Goal: Task Accomplishment & Management: Complete application form

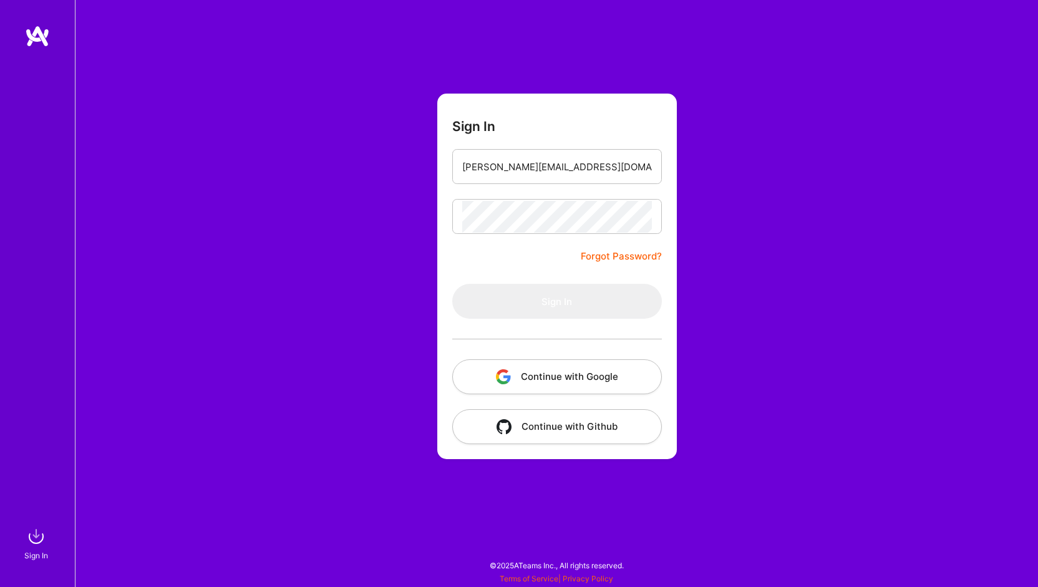
click at [497, 172] on input "dibakar.roy24@outlook.com" at bounding box center [557, 167] width 190 height 32
drag, startPoint x: 513, startPoint y: 168, endPoint x: 527, endPoint y: 168, distance: 13.7
click at [527, 168] on input "dibakar_roy24@outlook.com" at bounding box center [557, 167] width 190 height 32
type input "dibakar_roy1@outlook.com"
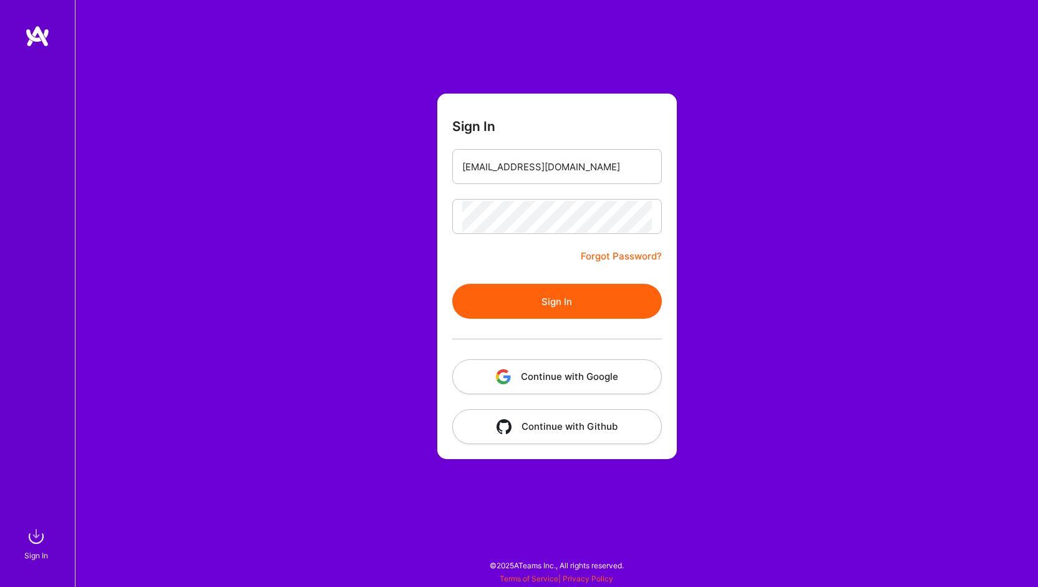
click at [563, 297] on button "Sign In" at bounding box center [557, 301] width 210 height 35
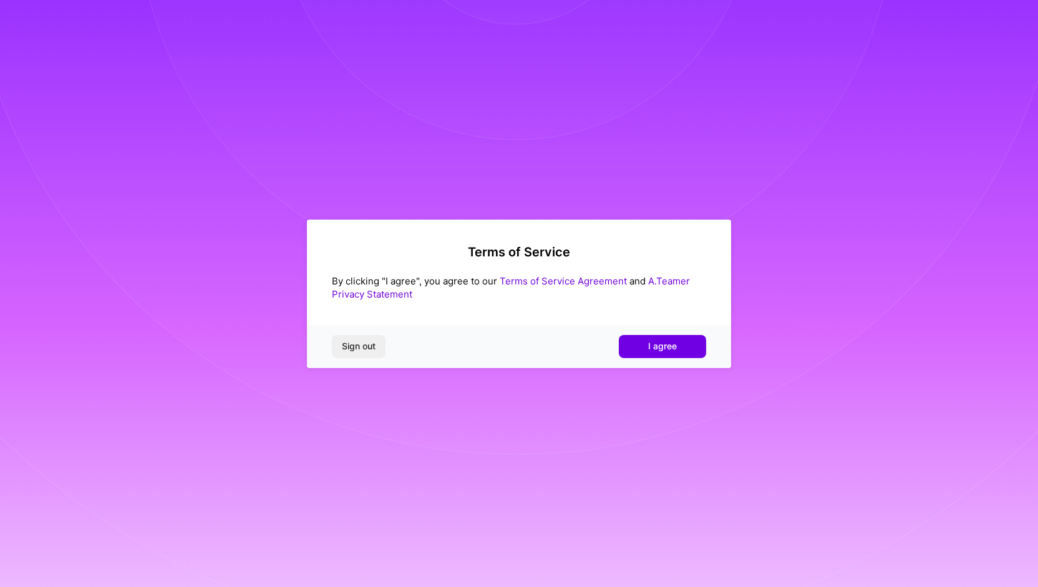
click at [600, 284] on link "Terms of Service Agreement" at bounding box center [563, 281] width 127 height 12
click at [673, 280] on link "A.Teamer Privacy Statement" at bounding box center [511, 287] width 358 height 25
click at [676, 340] on span "I agree" at bounding box center [662, 346] width 29 height 12
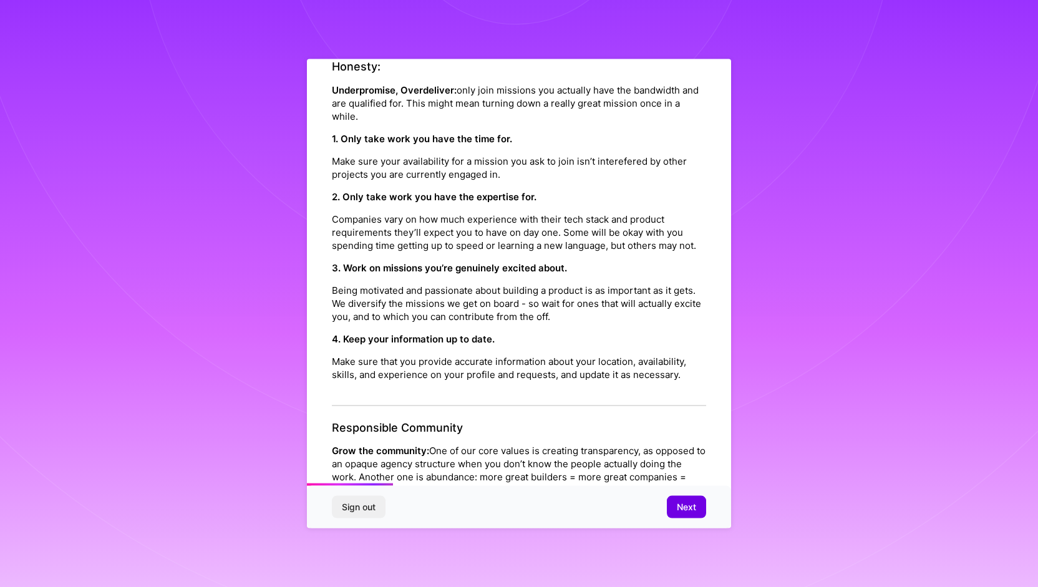
scroll to position [210, 0]
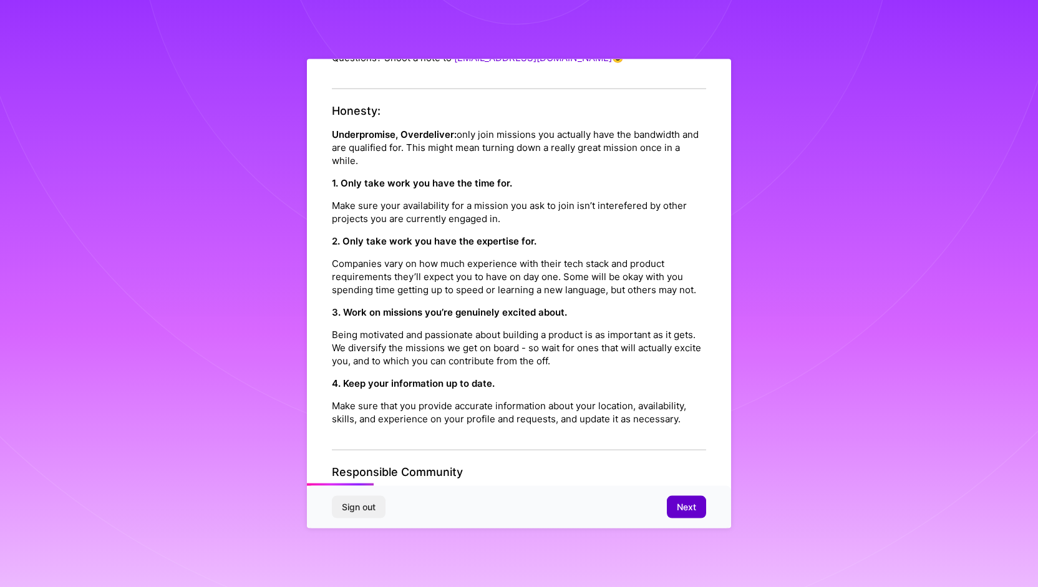
click at [677, 503] on span "Next" at bounding box center [686, 507] width 19 height 12
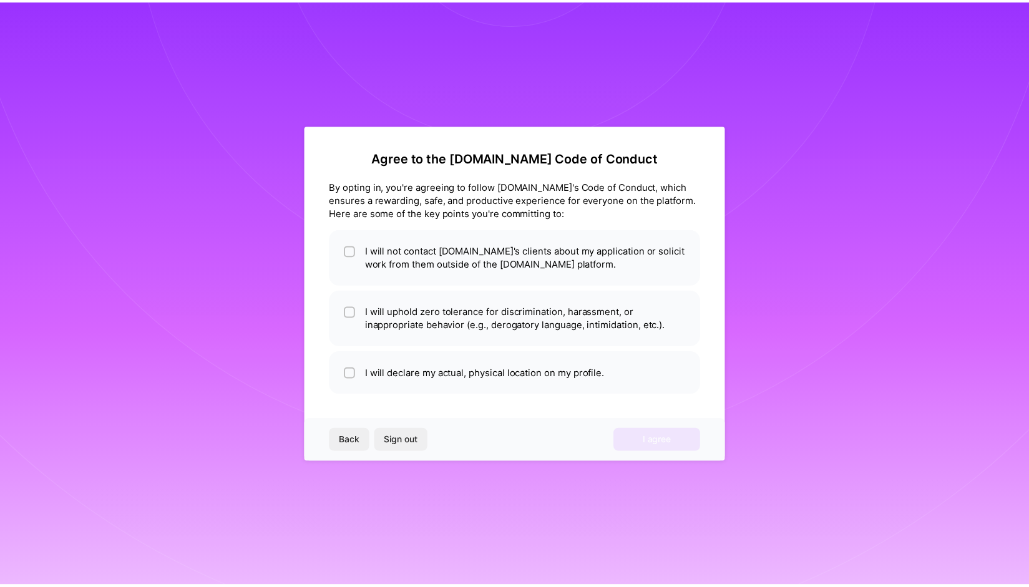
scroll to position [0, 0]
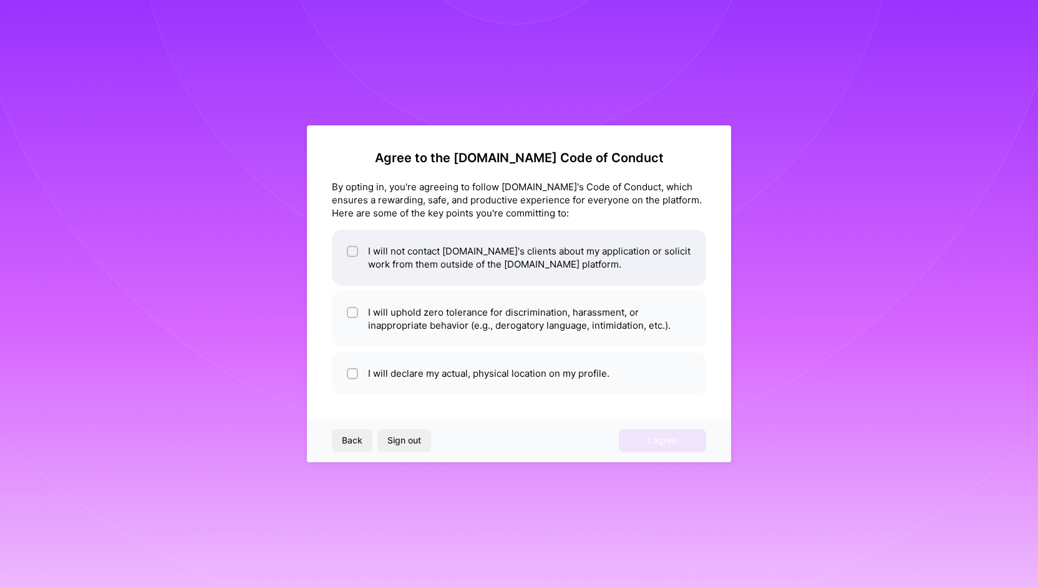
click at [562, 258] on li "I will not contact [DOMAIN_NAME]'s clients about my application or solicit work…" at bounding box center [519, 258] width 374 height 56
checkbox input "true"
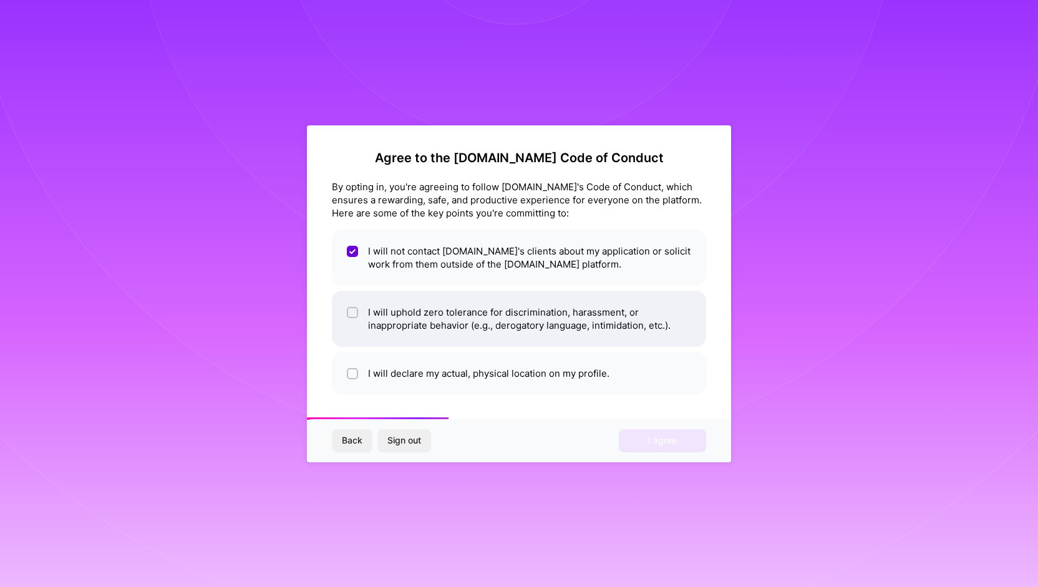
click at [557, 329] on li "I will uphold zero tolerance for discrimination, harassment, or inappropriate b…" at bounding box center [519, 319] width 374 height 56
checkbox input "true"
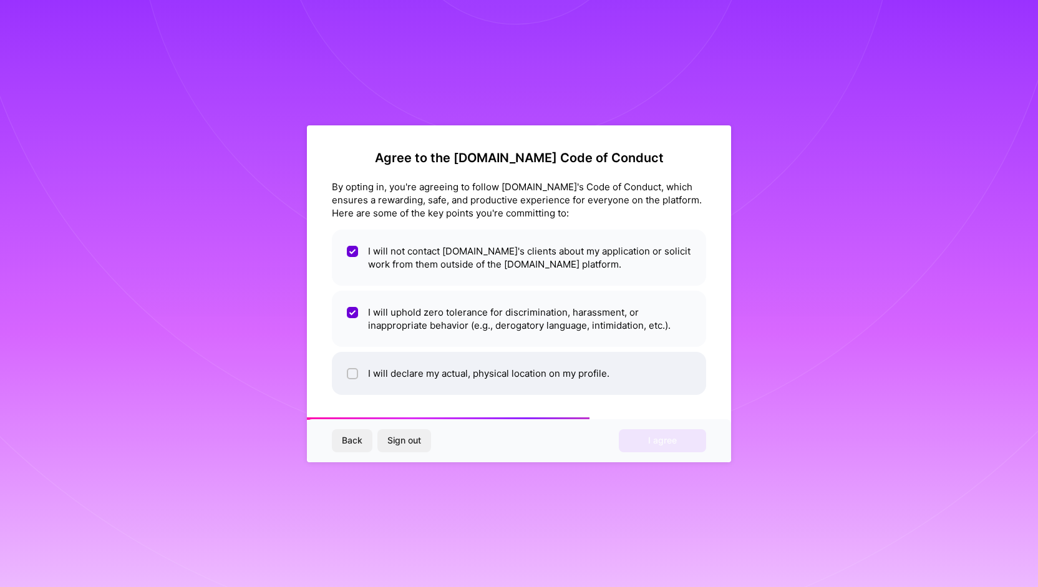
click at [557, 371] on li "I will declare my actual, physical location on my profile." at bounding box center [519, 373] width 374 height 43
checkbox input "true"
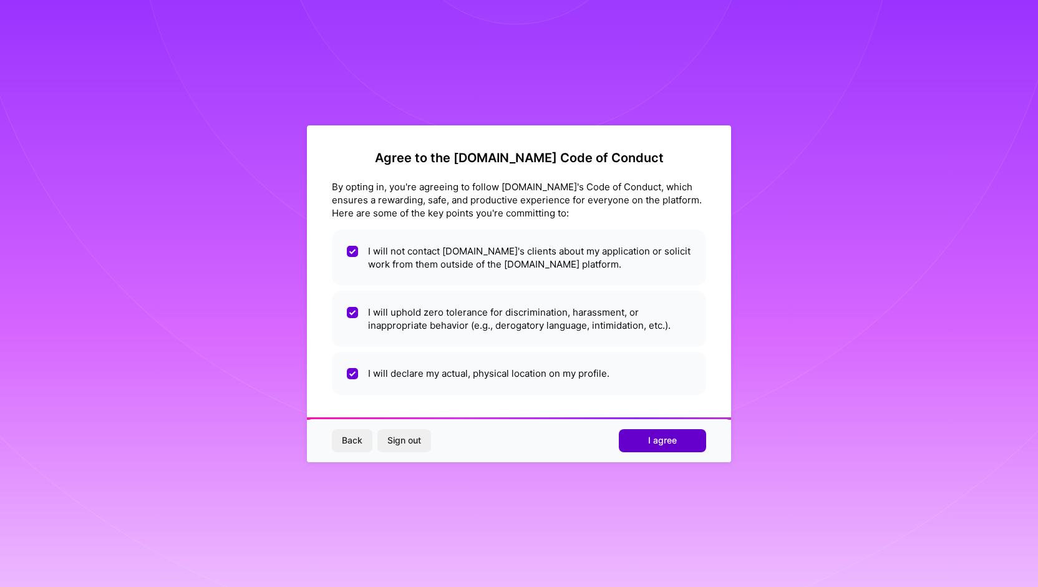
click at [628, 432] on button "I agree" at bounding box center [662, 440] width 87 height 22
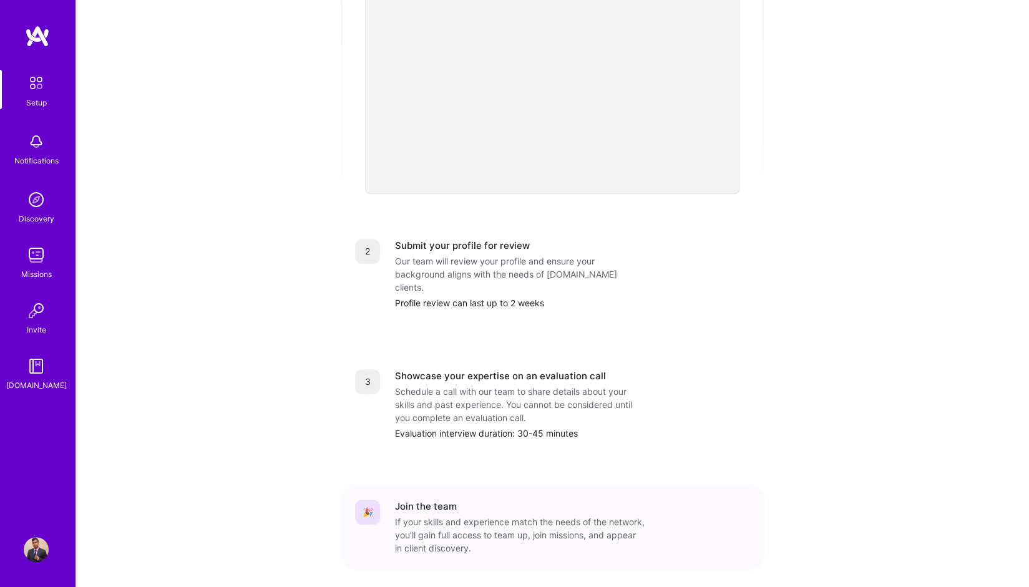
scroll to position [360, 0]
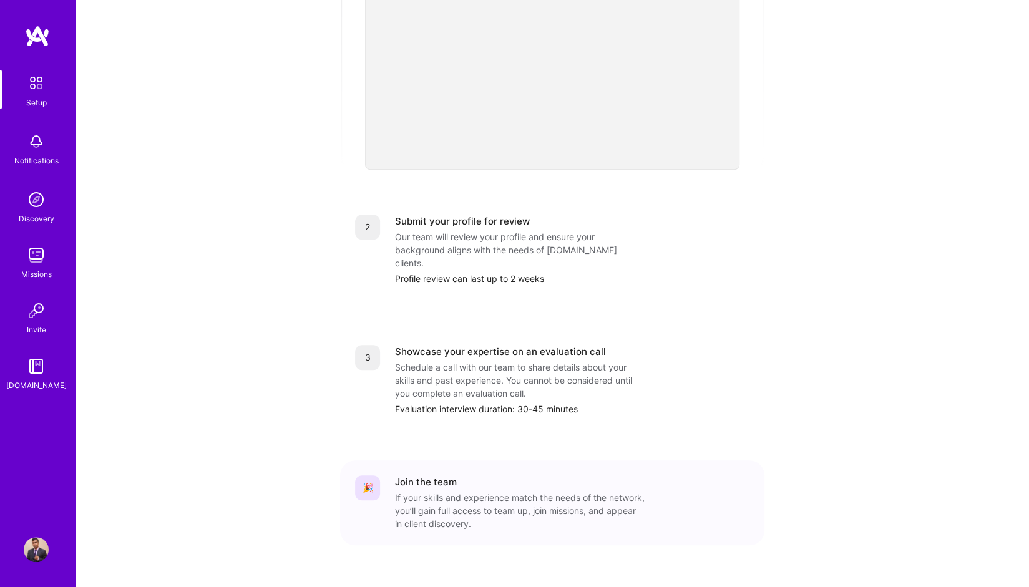
click at [419, 491] on div "If your skills and experience match the needs of the network, you’ll gain full …" at bounding box center [520, 510] width 250 height 39
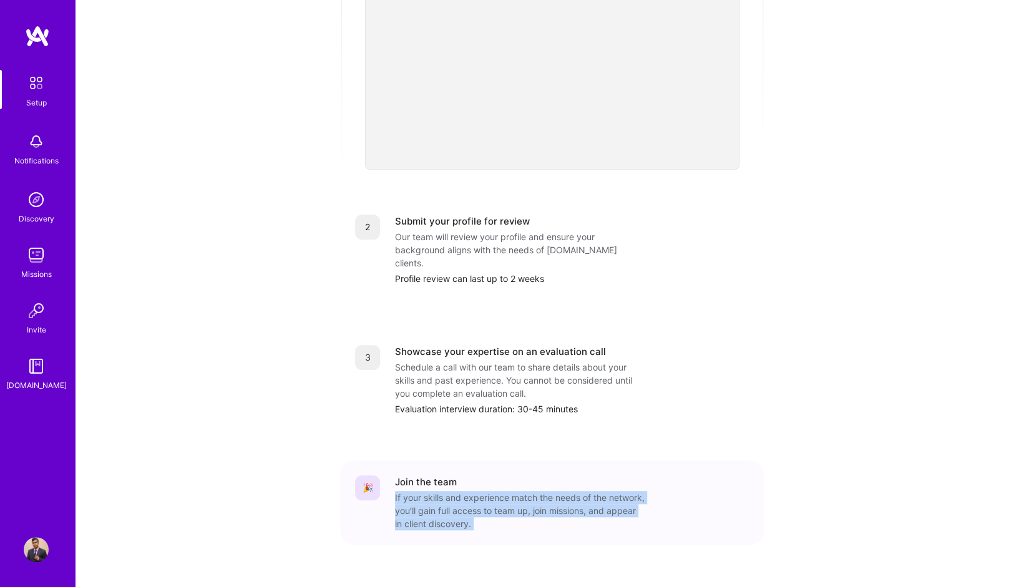
click at [419, 491] on div "If your skills and experience match the needs of the network, you’ll gain full …" at bounding box center [520, 510] width 250 height 39
click at [50, 90] on link "Setup" at bounding box center [36, 89] width 77 height 39
click at [47, 207] on img at bounding box center [36, 199] width 25 height 25
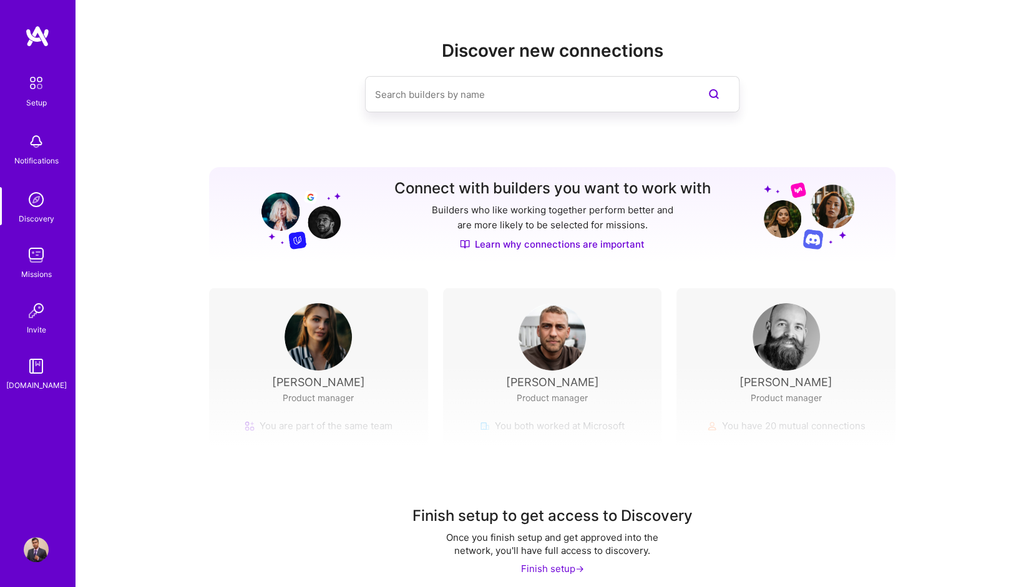
click at [31, 267] on img at bounding box center [36, 255] width 25 height 25
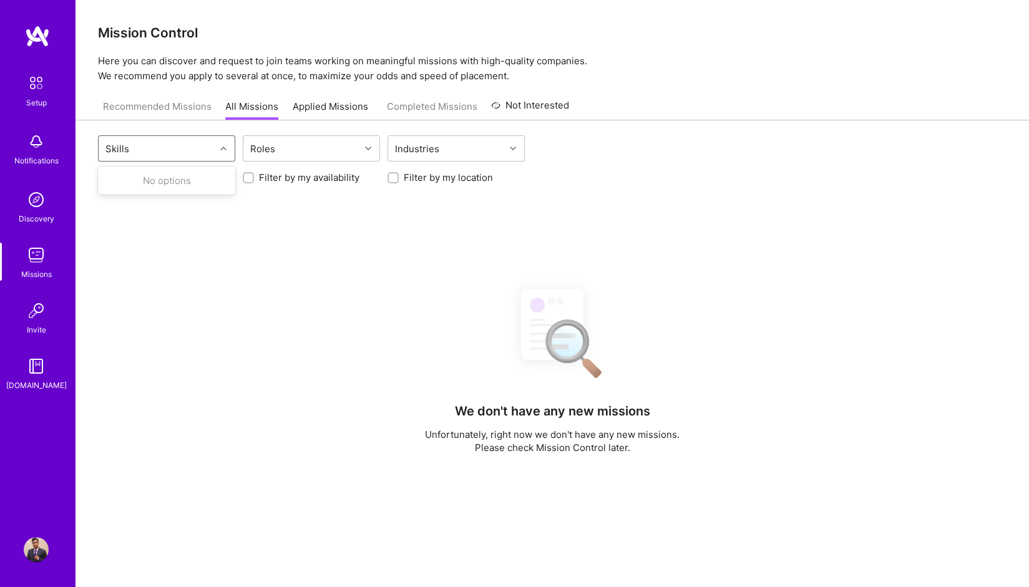
click at [155, 142] on div "Skills" at bounding box center [157, 148] width 117 height 25
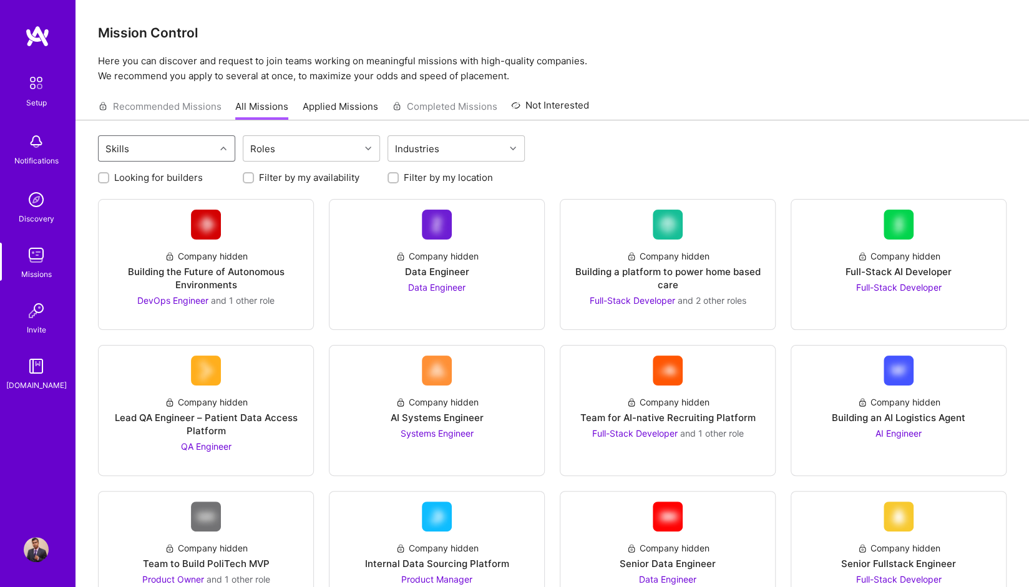
click at [155, 143] on div "Skills" at bounding box center [157, 148] width 117 height 25
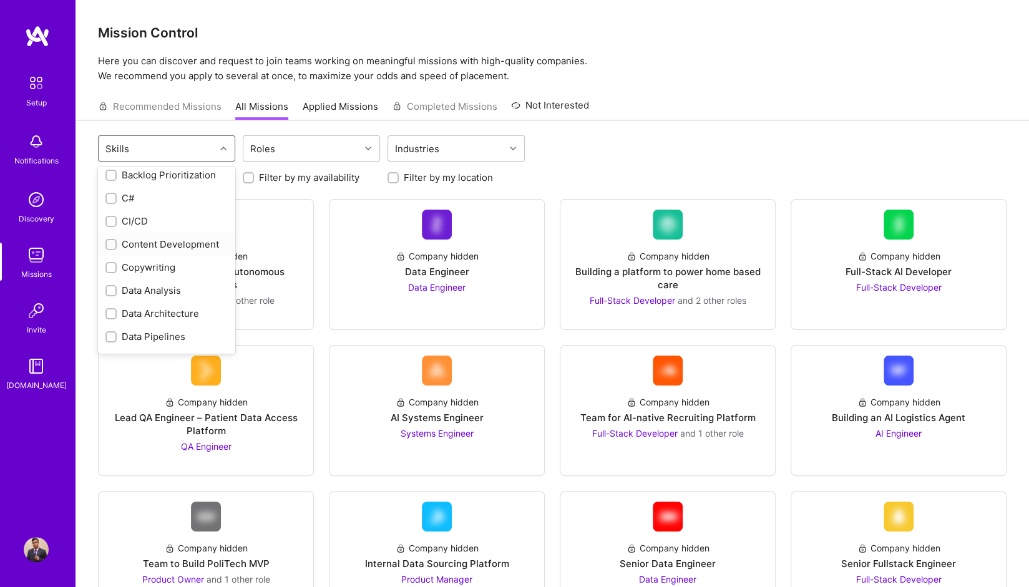
scroll to position [312, 0]
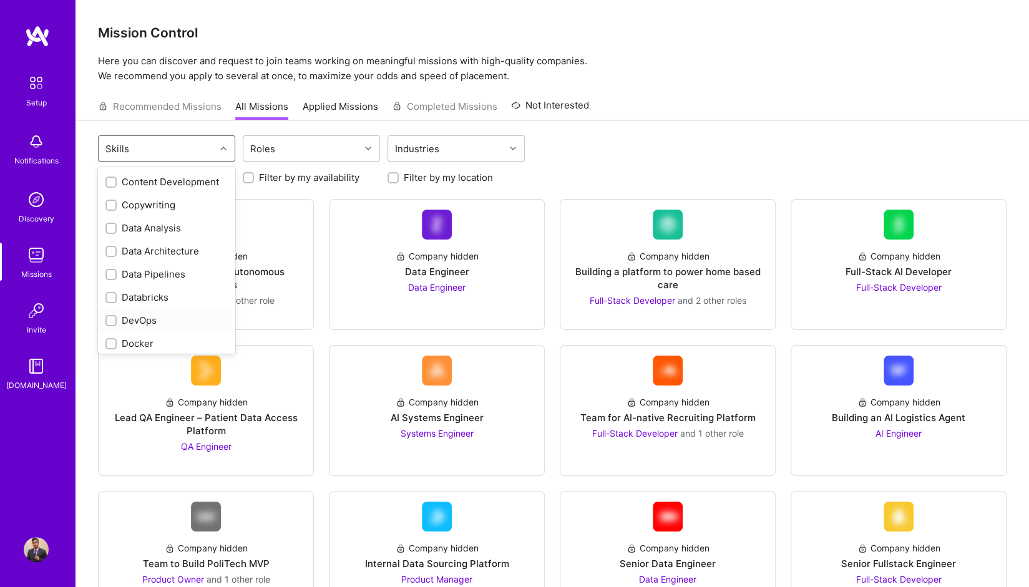
click at [116, 327] on div "DevOps" at bounding box center [166, 320] width 122 height 13
checkbox input "true"
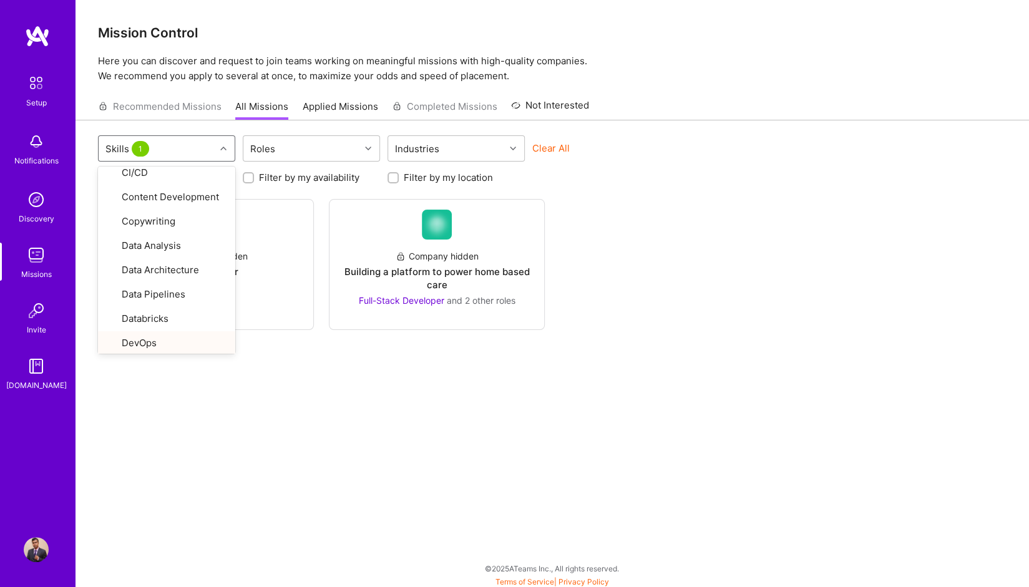
click at [384, 409] on div "option DevOps, selected. option DevOps focused, 20 of 81. 81 results available.…" at bounding box center [551, 355] width 953 height 470
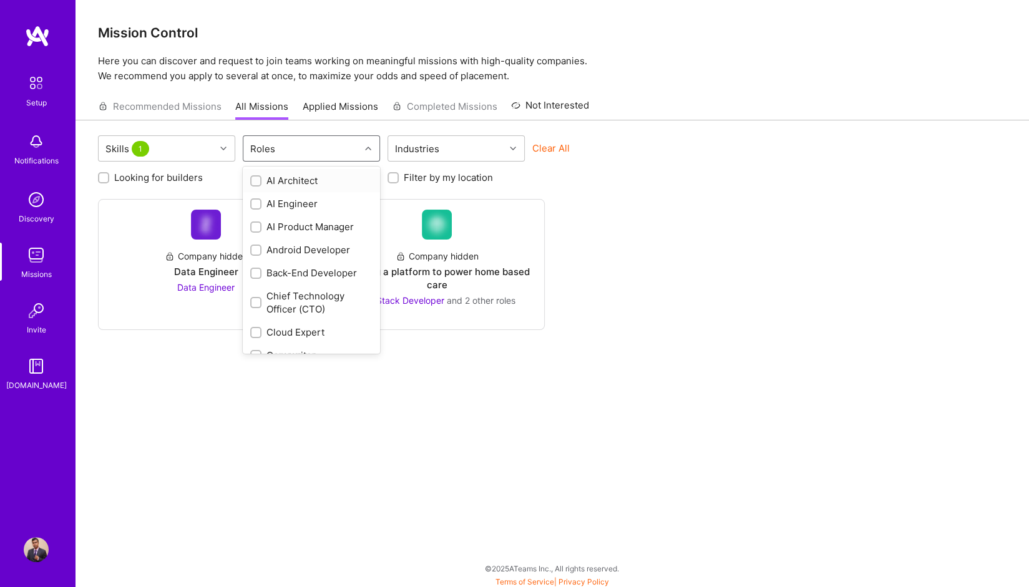
click at [291, 151] on div "Roles" at bounding box center [301, 148] width 117 height 25
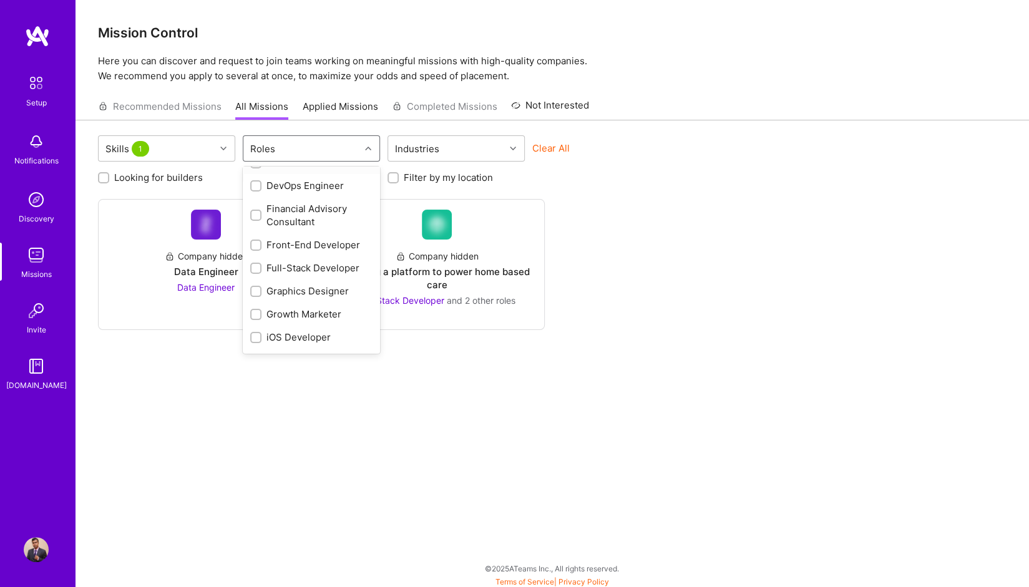
scroll to position [250, 0]
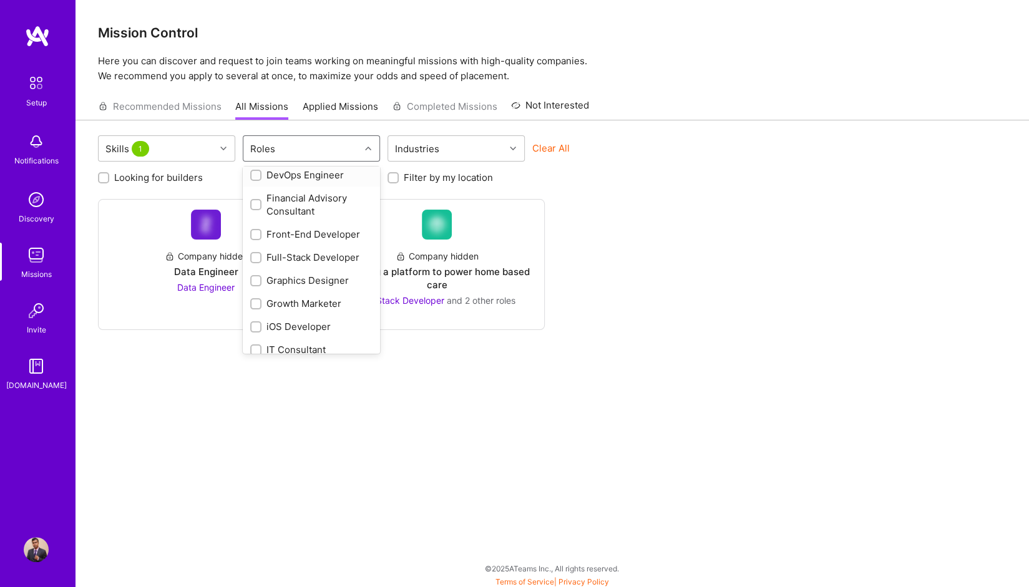
click at [291, 177] on div "DevOps Engineer" at bounding box center [311, 174] width 122 height 13
checkbox input "true"
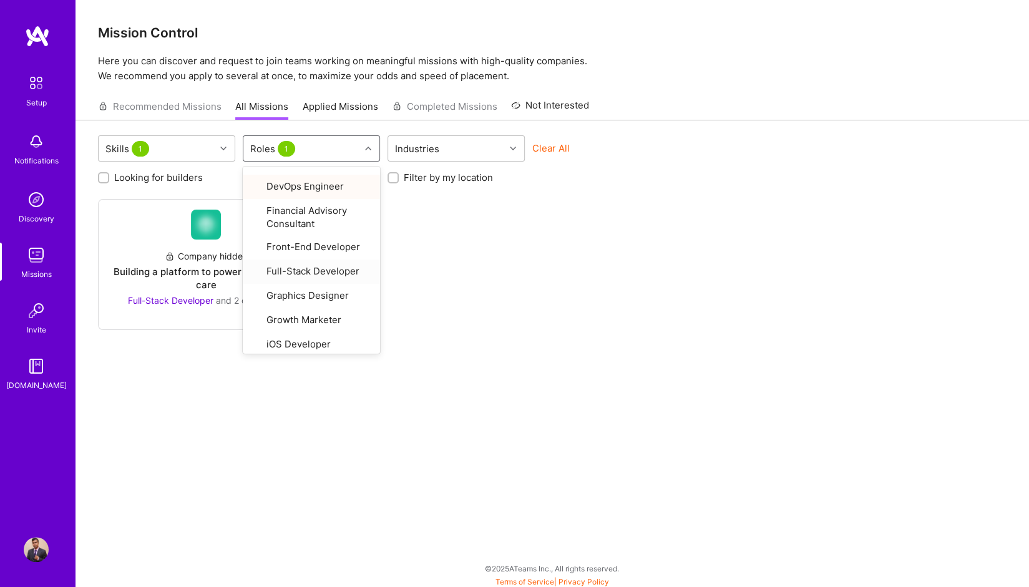
click at [503, 329] on div "Company hidden Building a platform to power home based care Full-Stack Develope…" at bounding box center [552, 264] width 908 height 131
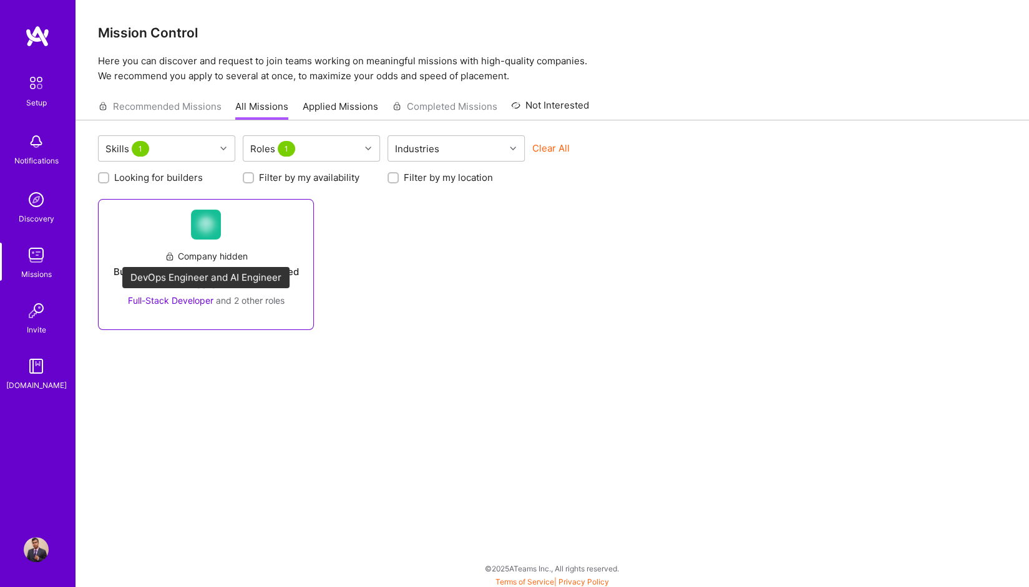
click at [263, 299] on span "and 2 other roles" at bounding box center [250, 300] width 69 height 11
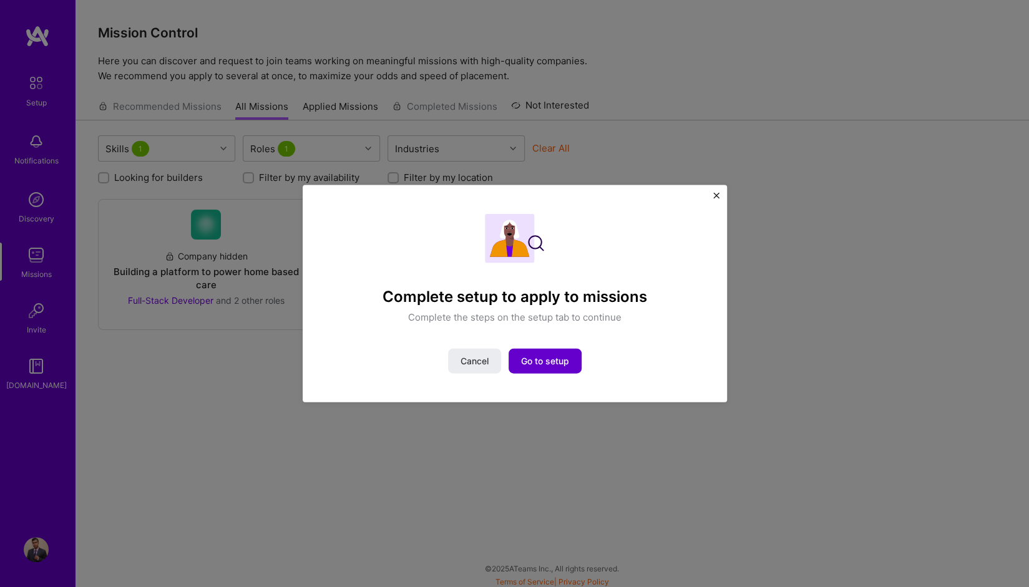
click at [533, 362] on span "Go to setup" at bounding box center [545, 361] width 48 height 12
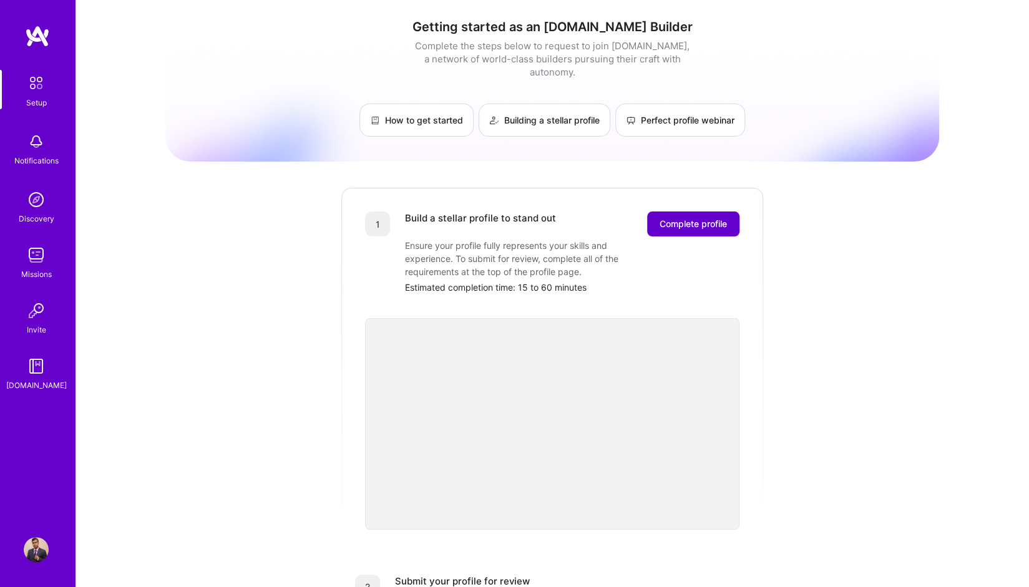
click at [705, 212] on button "Complete profile" at bounding box center [693, 224] width 92 height 25
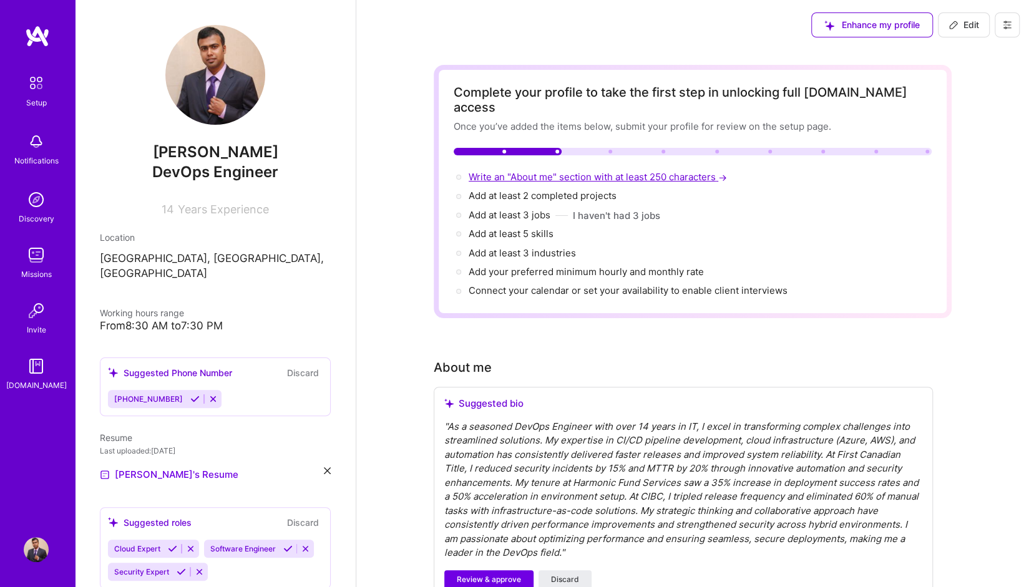
click at [506, 171] on span "Write an "About me" section with at least 250 characters →" at bounding box center [599, 177] width 261 height 12
select select "US"
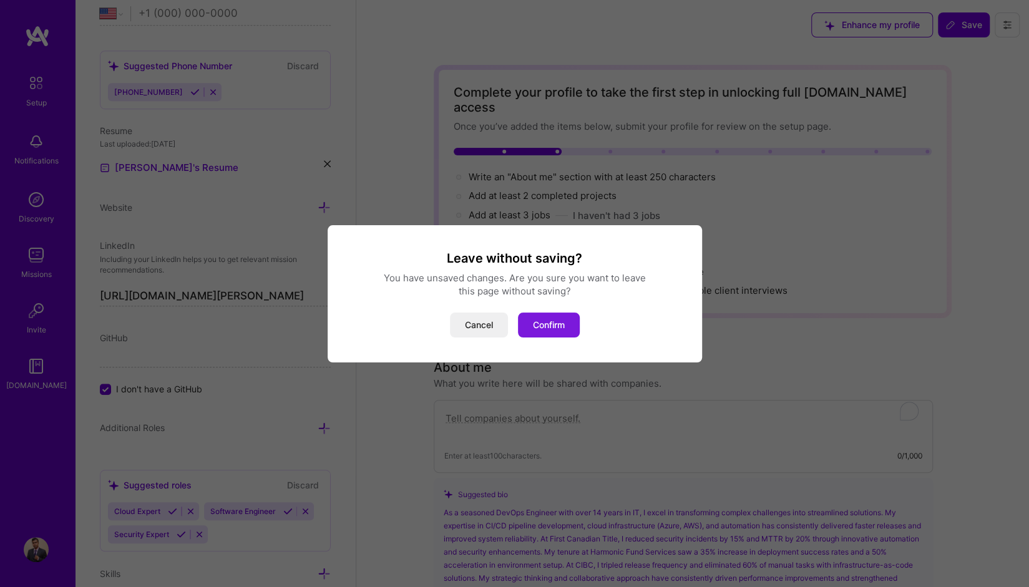
click at [545, 324] on button "Confirm" at bounding box center [549, 325] width 62 height 25
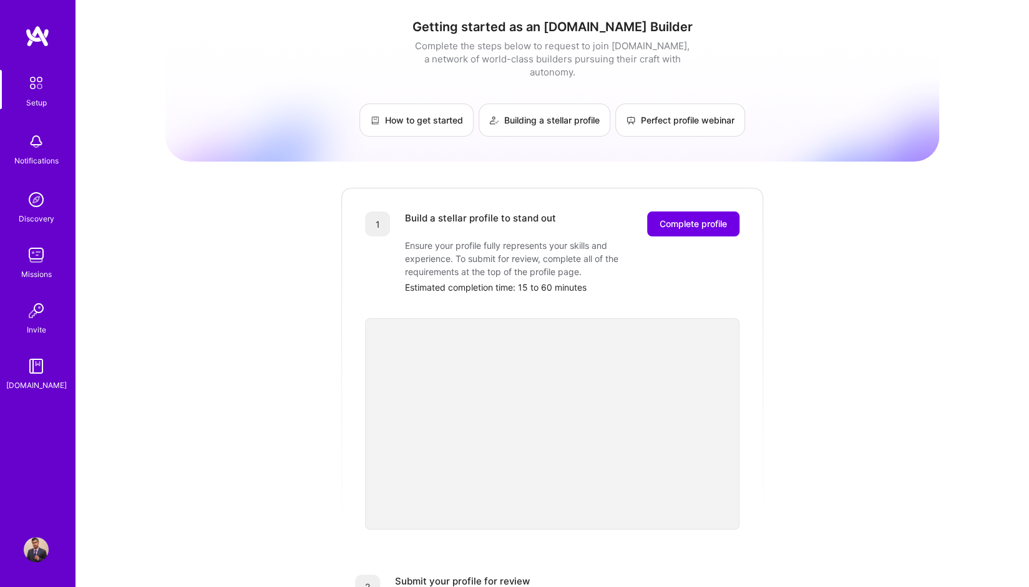
click at [39, 34] on img at bounding box center [37, 36] width 25 height 22
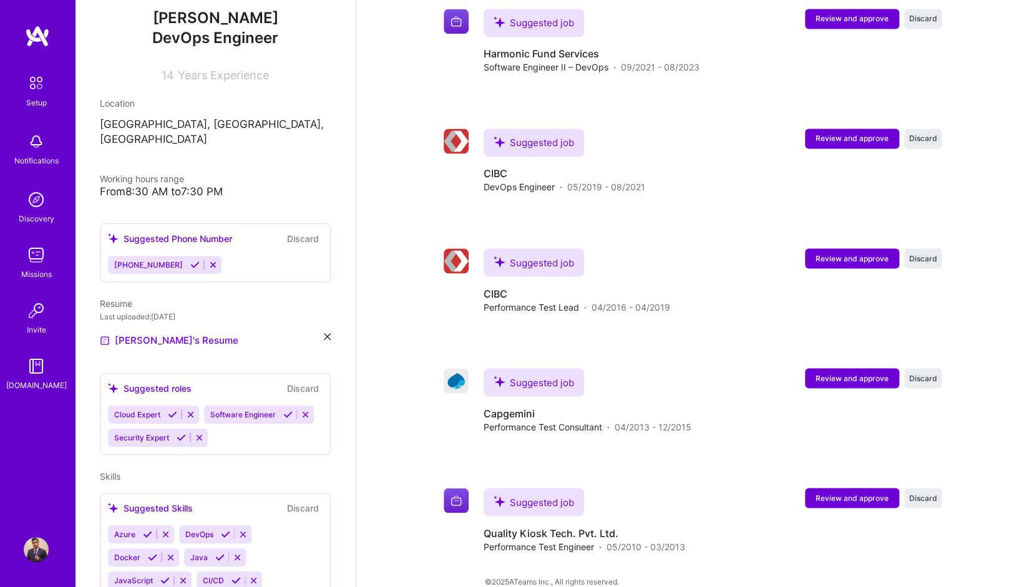
scroll to position [187, 0]
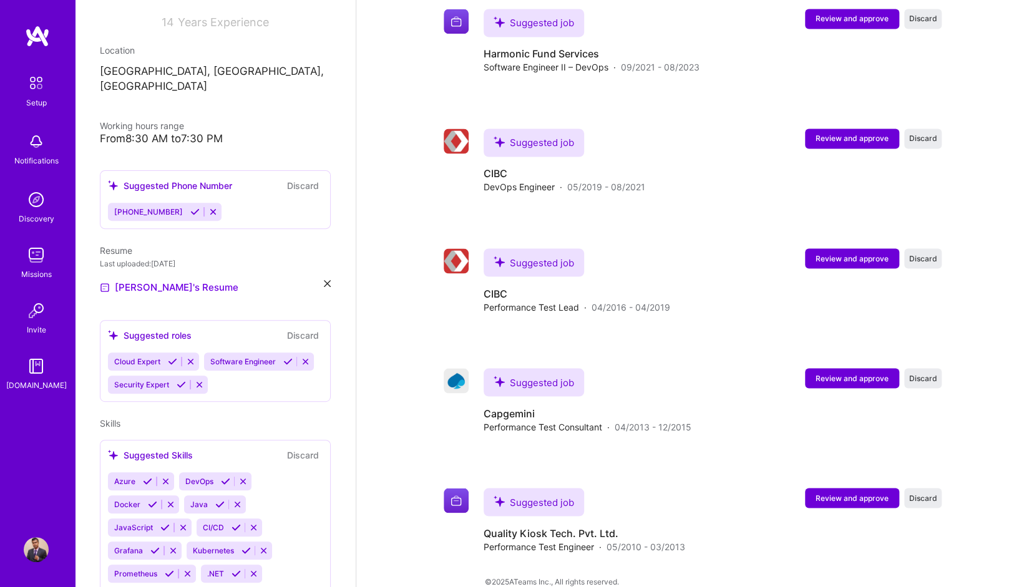
click at [243, 376] on div "Cloud Expert Software Engineer Security Expert" at bounding box center [215, 373] width 215 height 41
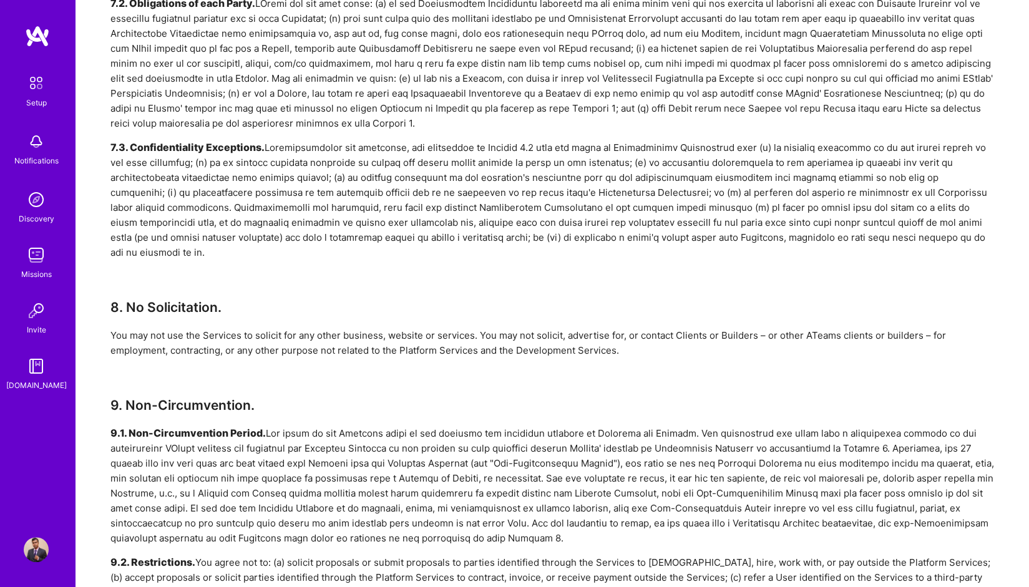
scroll to position [1997, 0]
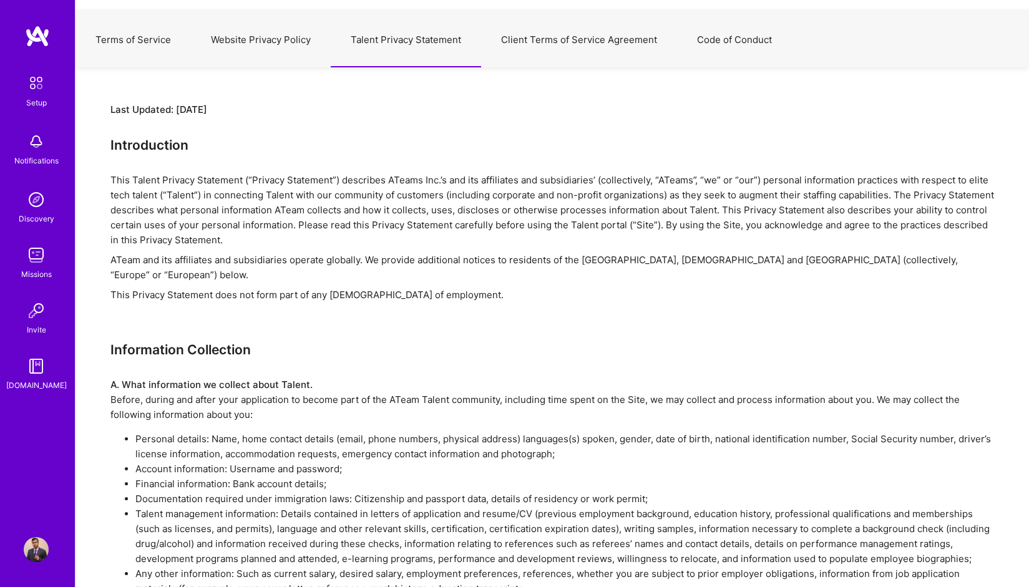
scroll to position [562, 0]
